Goal: Task Accomplishment & Management: Use online tool/utility

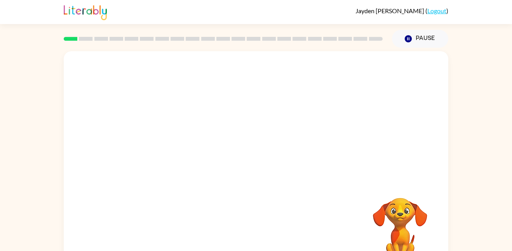
click at [389, 214] on video "Your browser must support playing .mp4 files to use Literably. Please try using…" at bounding box center [400, 225] width 78 height 78
click at [400, 218] on video "Your browser must support playing .mp4 files to use Literably. Please try using…" at bounding box center [400, 225] width 78 height 78
click at [238, 158] on button "button" at bounding box center [256, 166] width 50 height 28
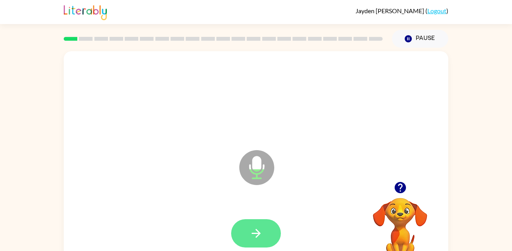
click at [242, 225] on button "button" at bounding box center [256, 233] width 50 height 28
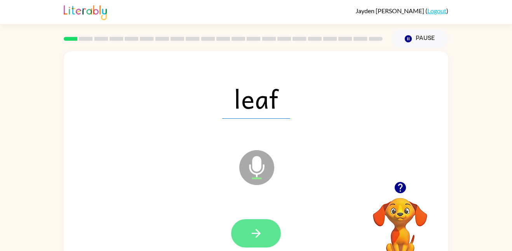
click at [257, 227] on icon "button" at bounding box center [256, 234] width 14 height 14
click at [259, 228] on icon "button" at bounding box center [256, 234] width 14 height 14
click at [268, 236] on button "button" at bounding box center [256, 233] width 50 height 28
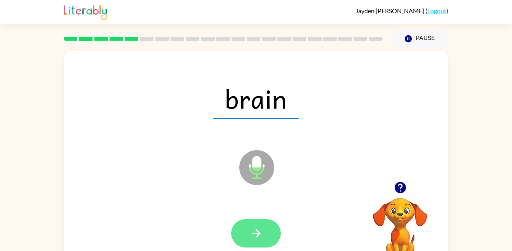
click at [237, 229] on button "button" at bounding box center [256, 233] width 50 height 28
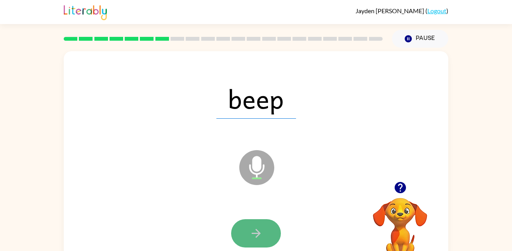
click at [276, 233] on button "button" at bounding box center [256, 233] width 50 height 28
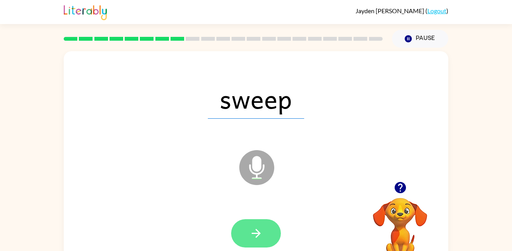
click at [265, 225] on button "button" at bounding box center [256, 233] width 50 height 28
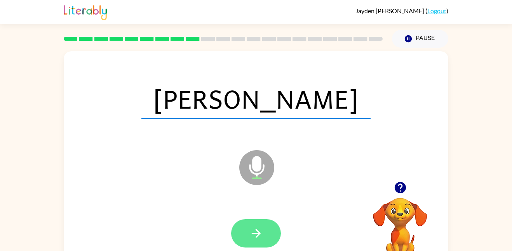
click at [264, 228] on button "button" at bounding box center [256, 233] width 50 height 28
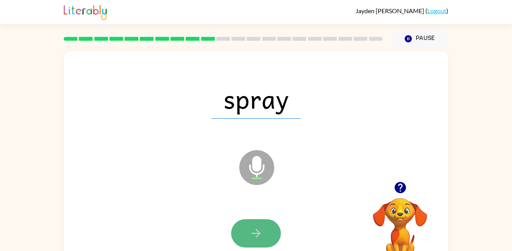
click at [265, 228] on button "button" at bounding box center [256, 233] width 50 height 28
click at [267, 232] on button "button" at bounding box center [256, 233] width 50 height 28
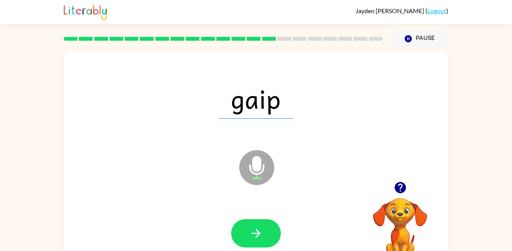
scroll to position [22, 0]
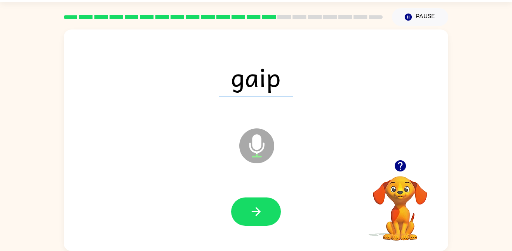
click at [280, 219] on div at bounding box center [256, 212] width 50 height 28
click at [278, 218] on button "button" at bounding box center [256, 212] width 50 height 28
click at [279, 215] on div at bounding box center [256, 212] width 50 height 28
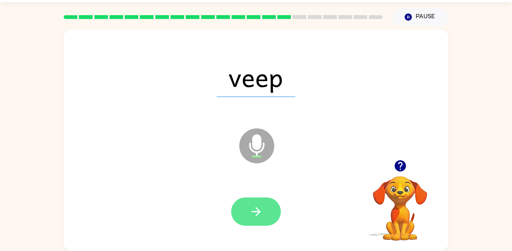
click at [264, 212] on button "button" at bounding box center [256, 212] width 50 height 28
click at [263, 226] on button "button" at bounding box center [256, 212] width 50 height 28
click at [256, 210] on icon "button" at bounding box center [256, 212] width 14 height 14
click at [272, 212] on button "button" at bounding box center [256, 212] width 50 height 28
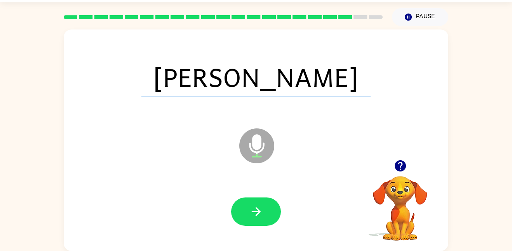
click at [401, 173] on button "button" at bounding box center [400, 166] width 20 height 20
click at [270, 214] on button "button" at bounding box center [256, 212] width 50 height 28
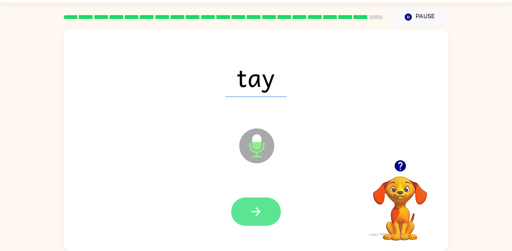
click at [263, 221] on button "button" at bounding box center [256, 212] width 50 height 28
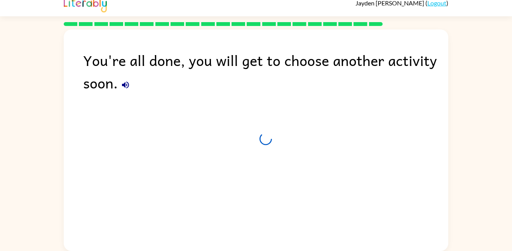
scroll to position [8, 0]
